Goal: Find specific page/section: Find specific page/section

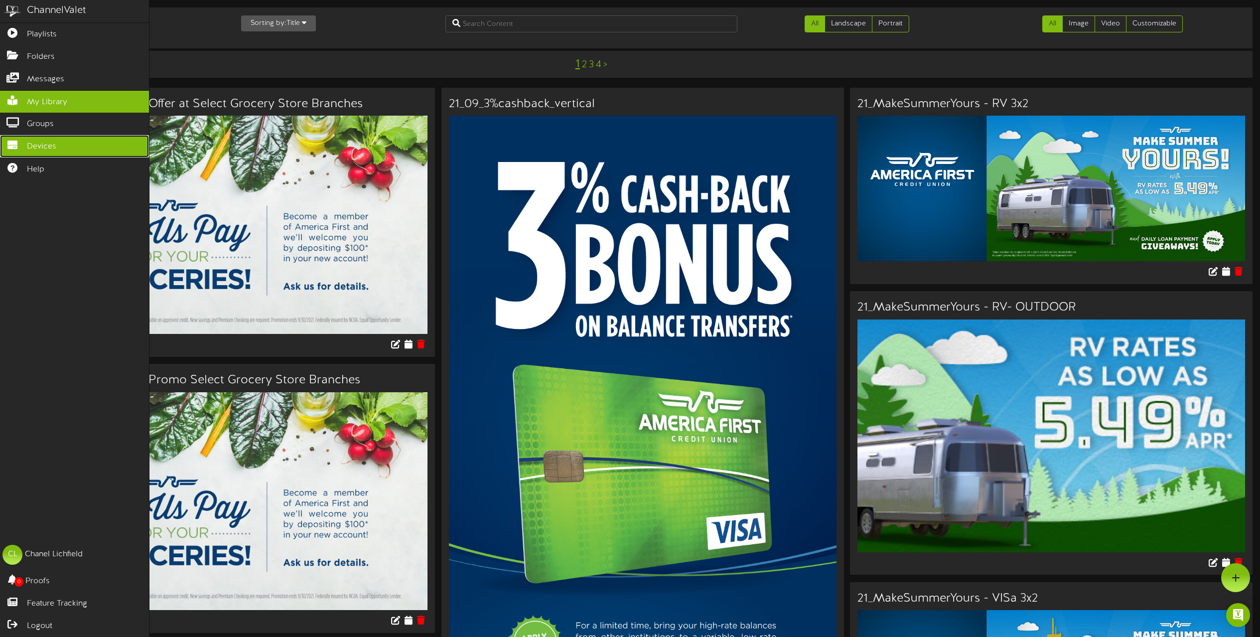
click at [60, 147] on link "Devices" at bounding box center [74, 146] width 149 height 22
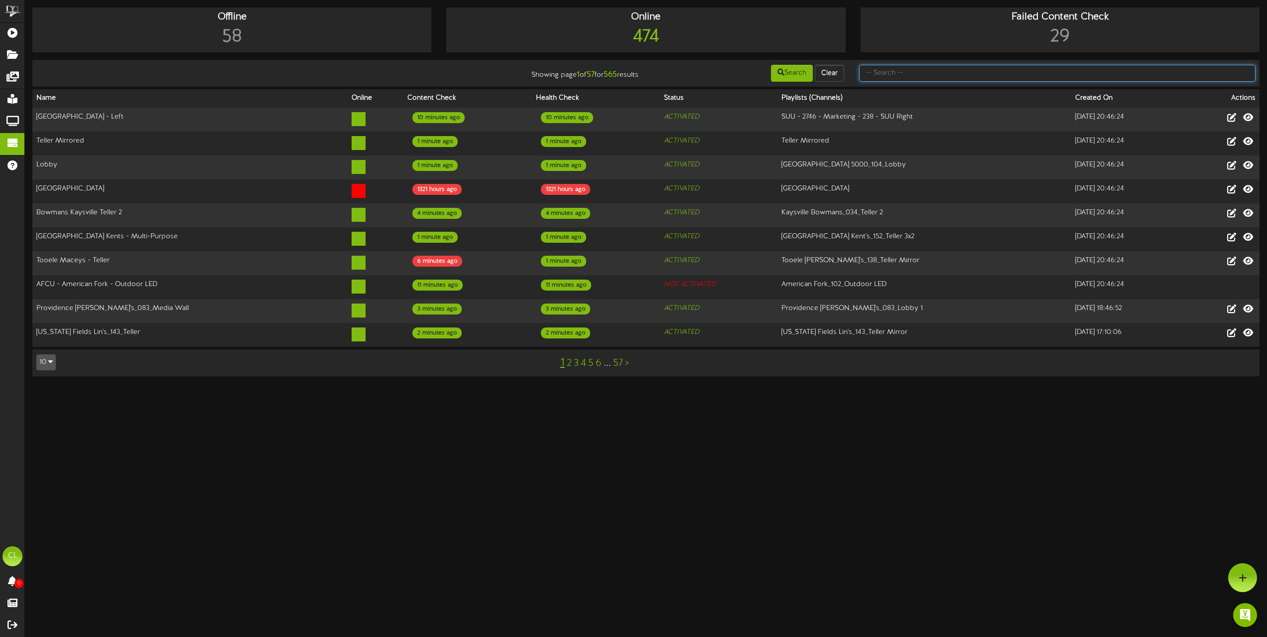
click at [902, 72] on input "text" at bounding box center [1057, 73] width 397 height 17
type input "park"
